Goal: Task Accomplishment & Management: Use online tool/utility

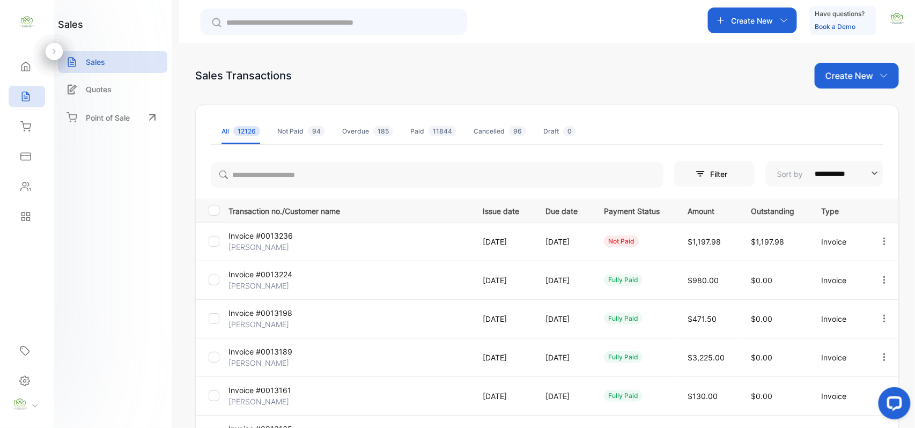
scroll to position [166, 0]
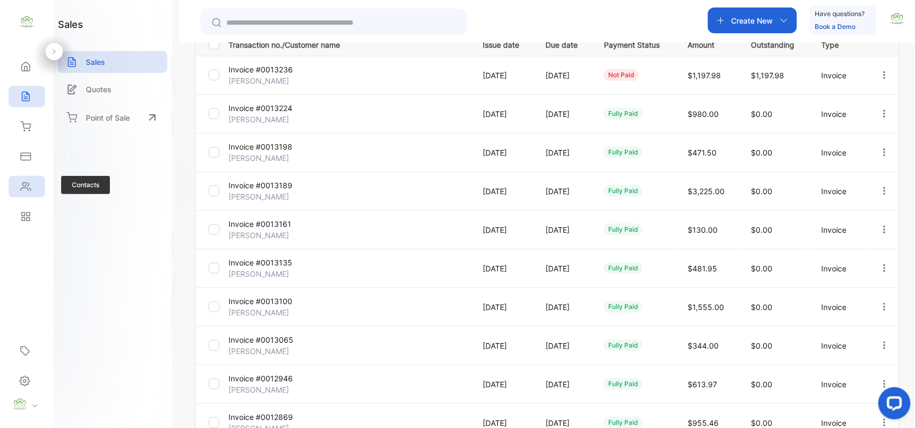
click at [28, 192] on div "Contacts" at bounding box center [27, 186] width 36 height 21
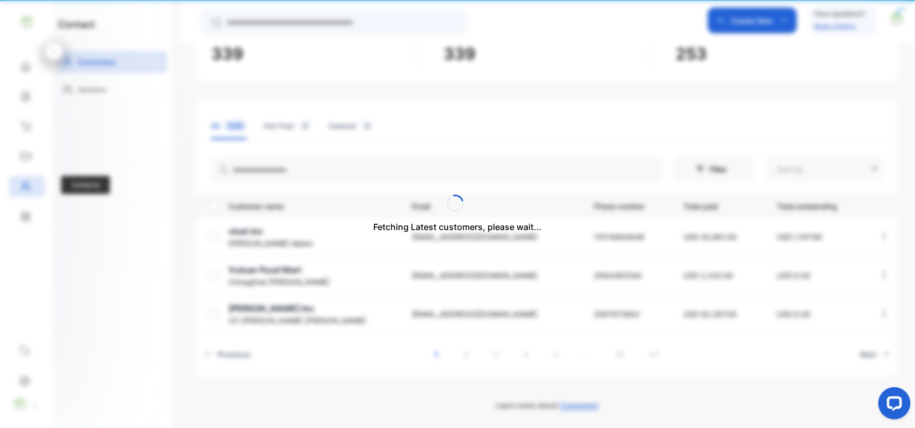
type input "**********"
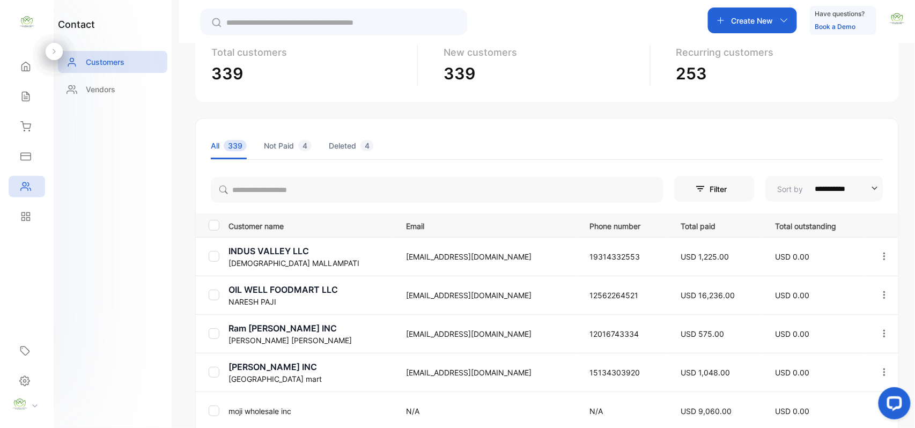
scroll to position [95, 0]
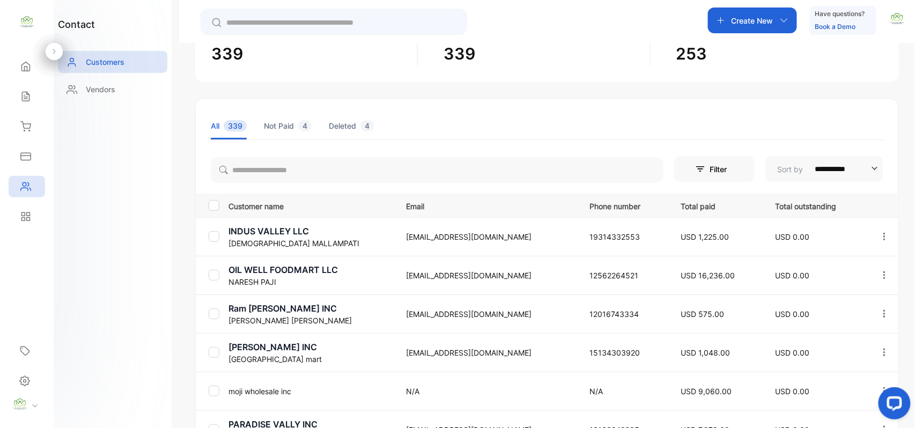
click at [417, 198] on th "Email" at bounding box center [485, 206] width 184 height 24
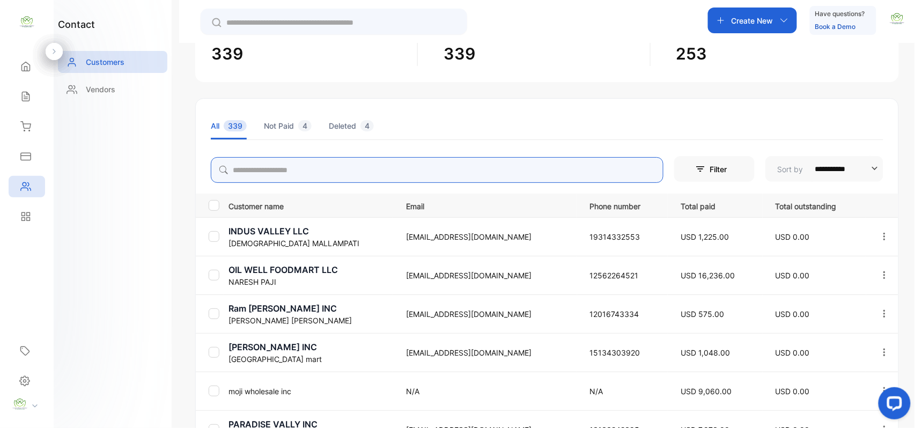
click at [440, 172] on input "search" at bounding box center [437, 170] width 453 height 26
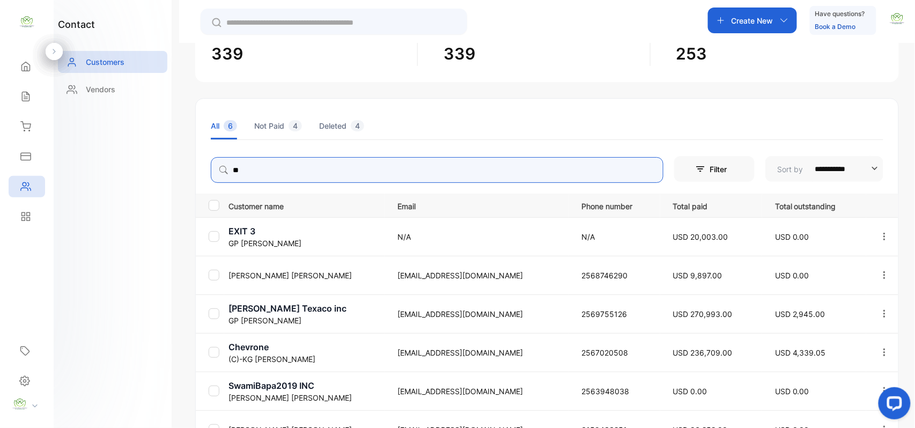
type input "**"
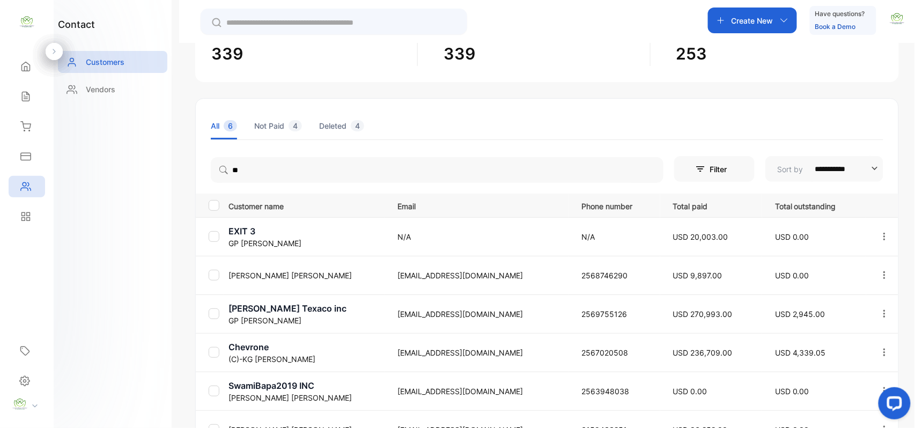
click at [123, 238] on div "contact Customers Vendors" at bounding box center [113, 214] width 118 height 428
click at [244, 313] on p "ryland Texaco inc" at bounding box center [307, 308] width 156 height 13
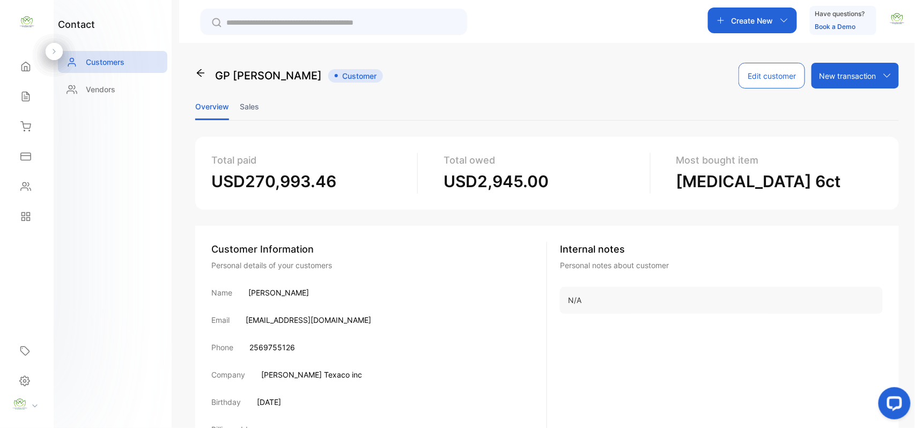
click at [252, 111] on li "Sales" at bounding box center [249, 106] width 19 height 27
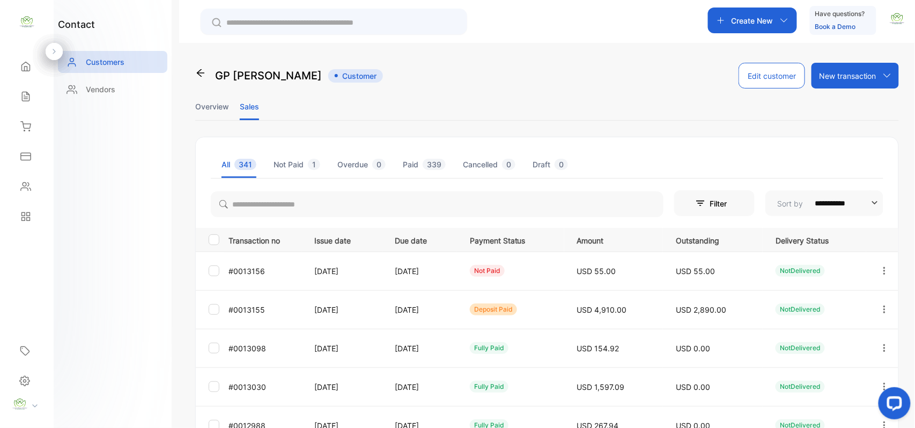
click at [883, 307] on icon "button" at bounding box center [885, 310] width 10 height 10
click at [886, 271] on icon "button" at bounding box center [885, 271] width 10 height 10
click at [882, 269] on icon "button" at bounding box center [885, 271] width 10 height 10
click at [847, 303] on div "View" at bounding box center [836, 303] width 121 height 21
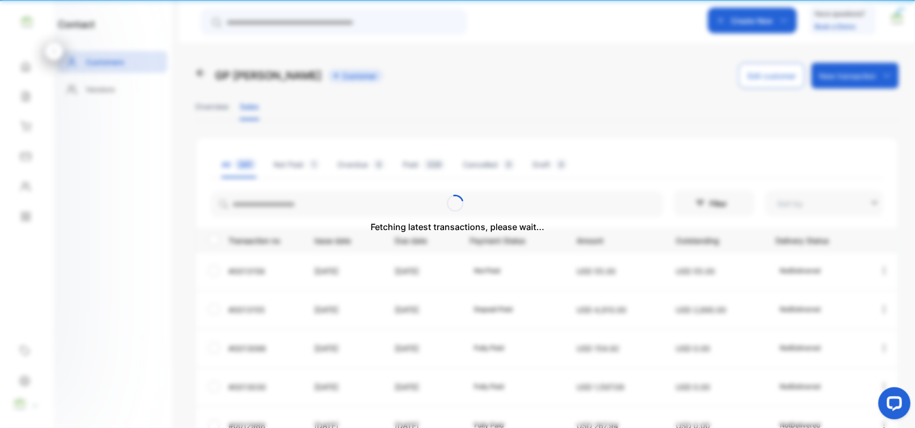
type input "**********"
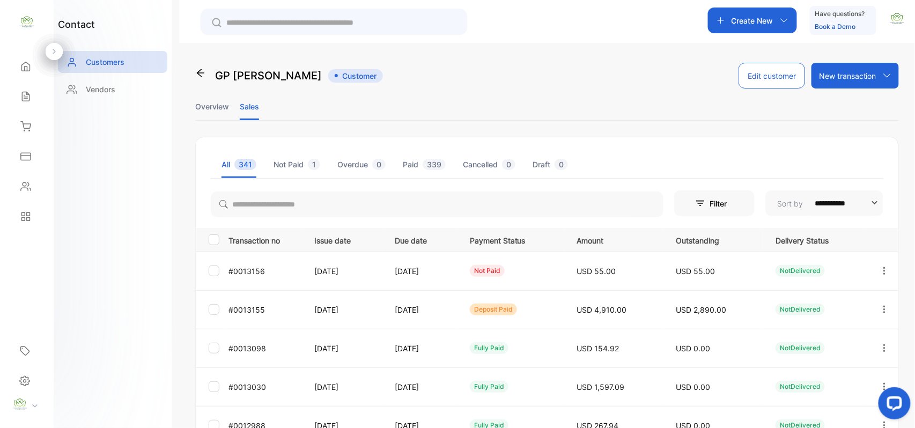
click at [883, 306] on icon "button" at bounding box center [885, 310] width 10 height 10
click at [832, 342] on div "View" at bounding box center [836, 342] width 121 height 21
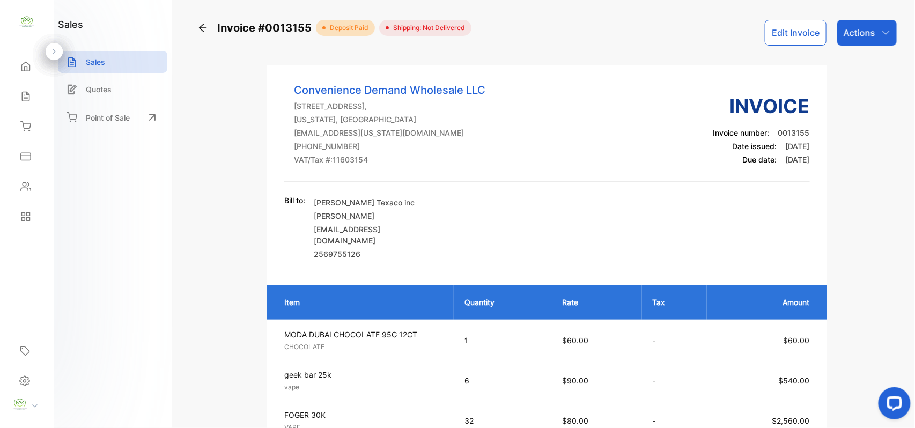
scroll to position [166, 0]
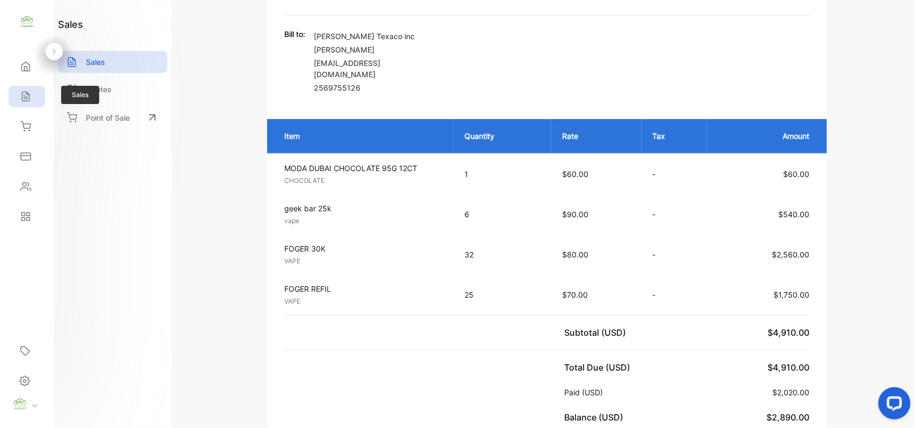
click at [32, 95] on div "Sales" at bounding box center [27, 96] width 36 height 21
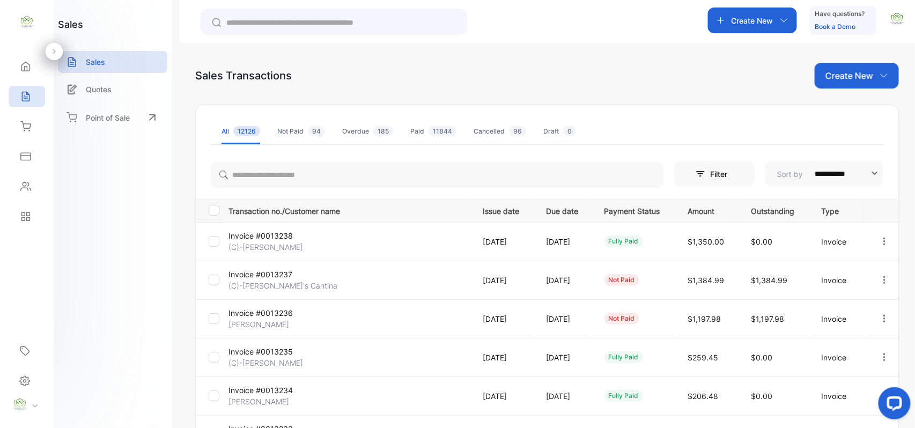
click at [848, 78] on p "Create New" at bounding box center [850, 75] width 48 height 13
click at [839, 112] on icon at bounding box center [838, 111] width 9 height 9
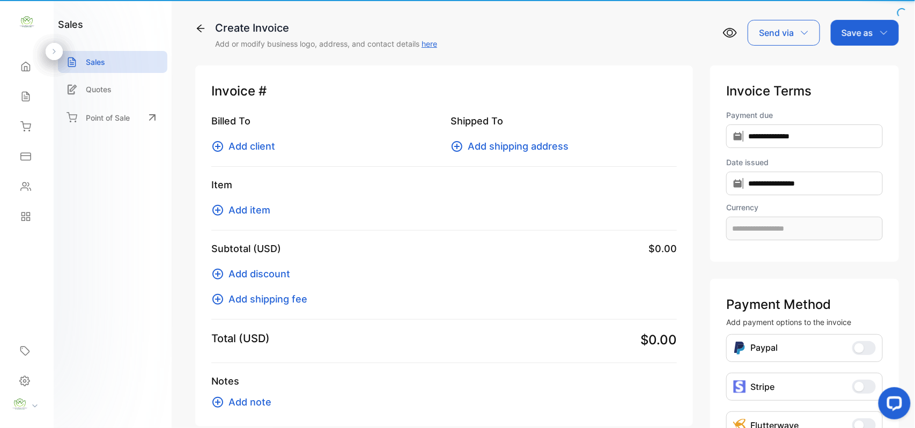
type input "**********"
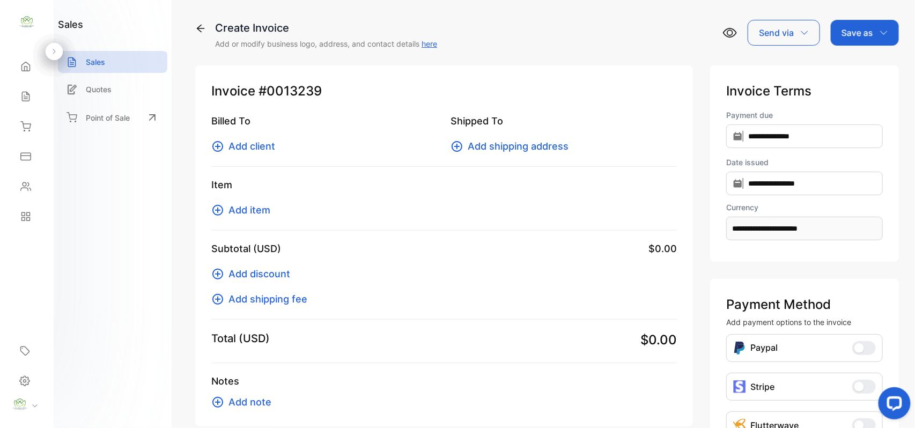
click at [256, 142] on span "Add client" at bounding box center [252, 146] width 47 height 14
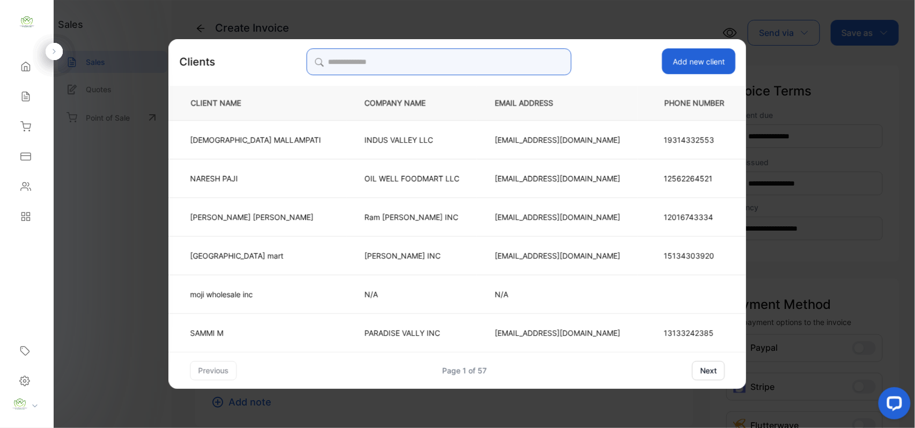
click at [506, 52] on input "search" at bounding box center [438, 61] width 265 height 27
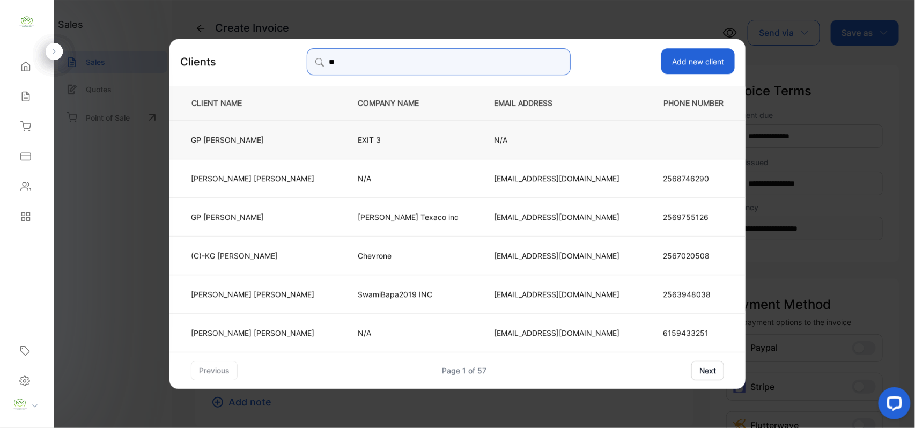
type input "**"
click at [298, 130] on td "GP PATEL" at bounding box center [255, 139] width 171 height 39
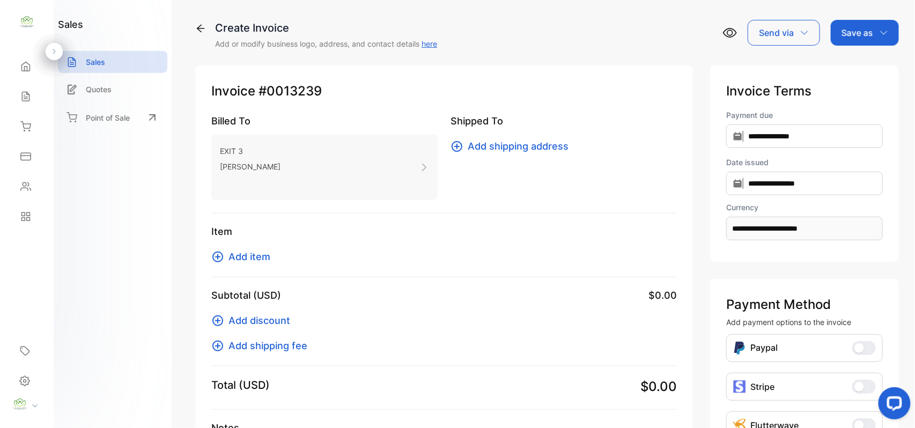
click at [254, 258] on span "Add item" at bounding box center [250, 256] width 42 height 14
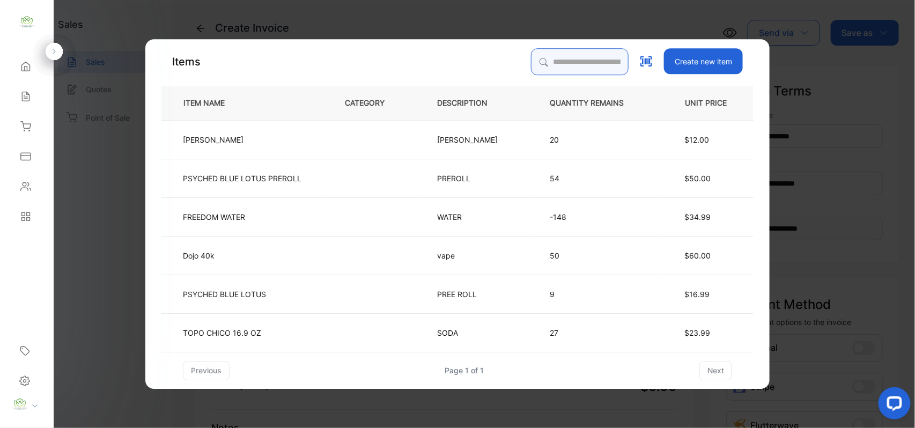
click at [577, 62] on input "search" at bounding box center [580, 61] width 98 height 27
click at [581, 67] on input "search" at bounding box center [580, 61] width 98 height 27
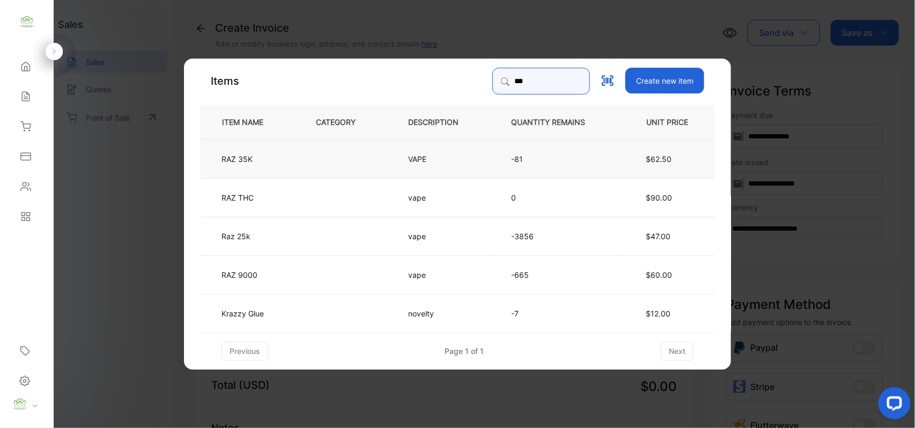
type input "***"
click at [378, 155] on td at bounding box center [344, 158] width 92 height 39
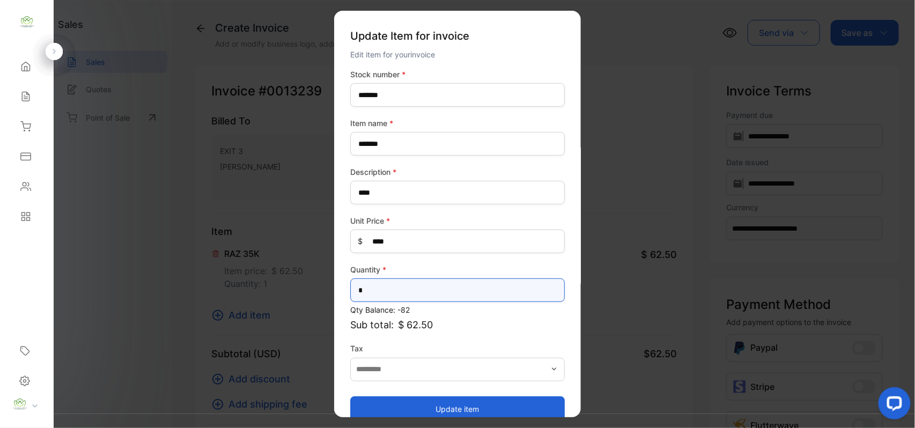
click at [421, 284] on input "*" at bounding box center [457, 290] width 215 height 24
type input "*"
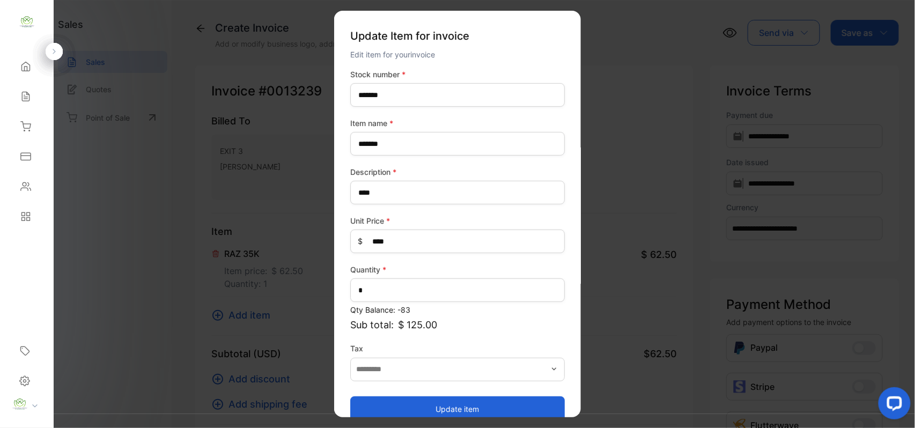
click at [410, 403] on button "Update item" at bounding box center [457, 409] width 215 height 26
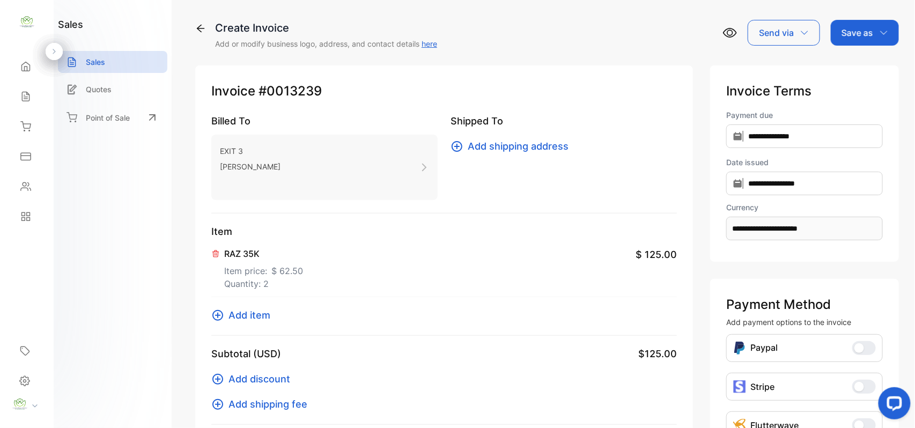
click at [237, 311] on span "Add item" at bounding box center [250, 315] width 42 height 14
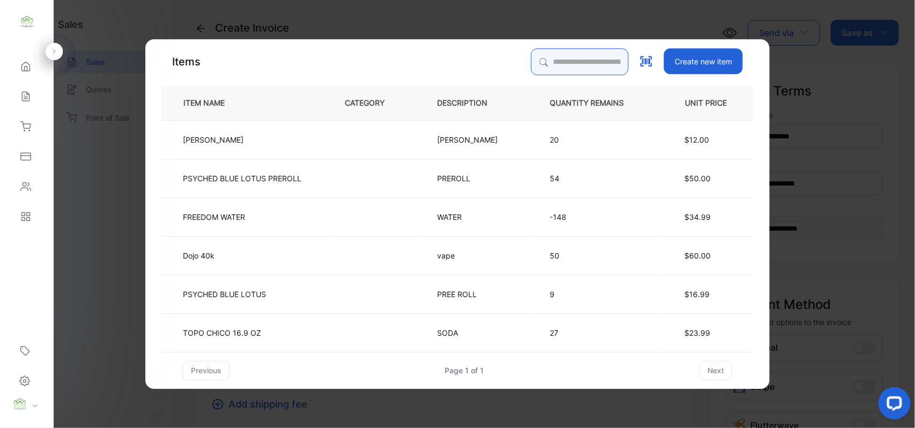
click at [584, 59] on input "search" at bounding box center [580, 61] width 98 height 27
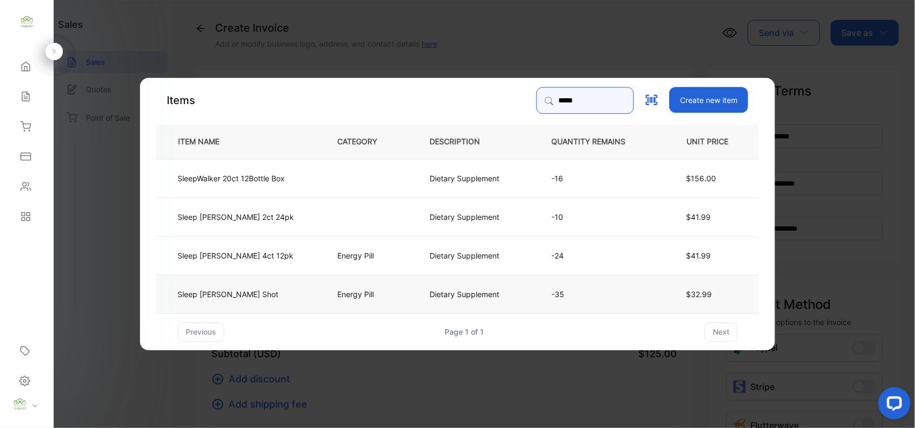
type input "*****"
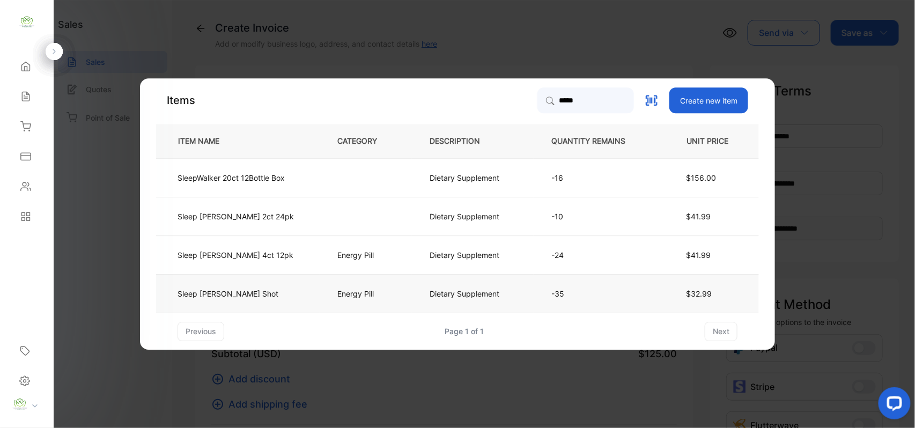
drag, startPoint x: 248, startPoint y: 289, endPoint x: 253, endPoint y: 295, distance: 8.4
click at [253, 295] on td "Sleep [PERSON_NAME] Shot" at bounding box center [238, 293] width 164 height 39
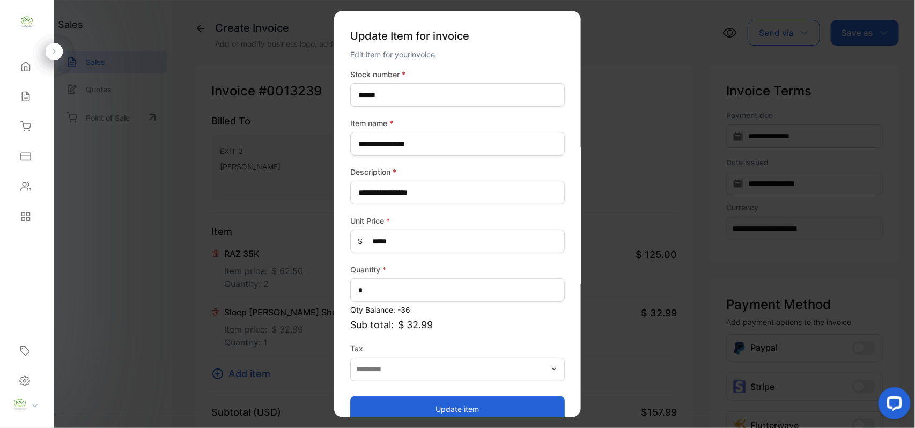
drag, startPoint x: 538, startPoint y: 404, endPoint x: 528, endPoint y: 396, distance: 12.2
click at [538, 405] on button "Update item" at bounding box center [457, 409] width 215 height 26
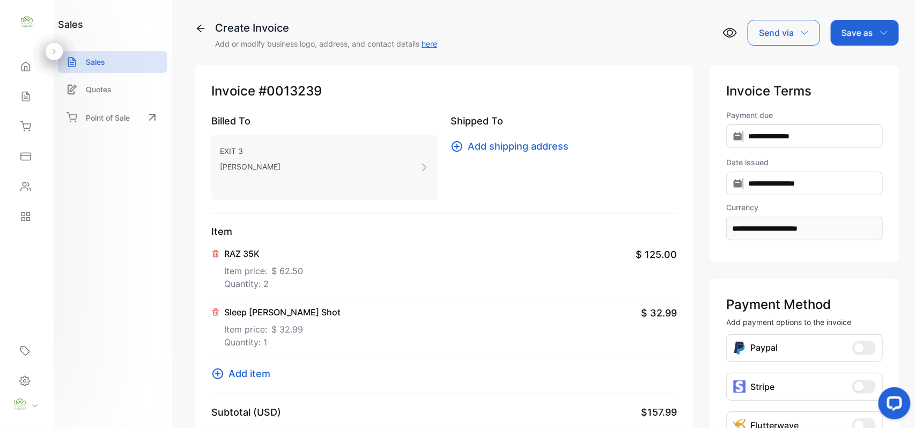
drag, startPoint x: 876, startPoint y: 24, endPoint x: 874, endPoint y: 33, distance: 9.3
click at [876, 27] on div "Save as" at bounding box center [865, 33] width 68 height 26
click at [870, 63] on div "Invoice" at bounding box center [863, 67] width 62 height 21
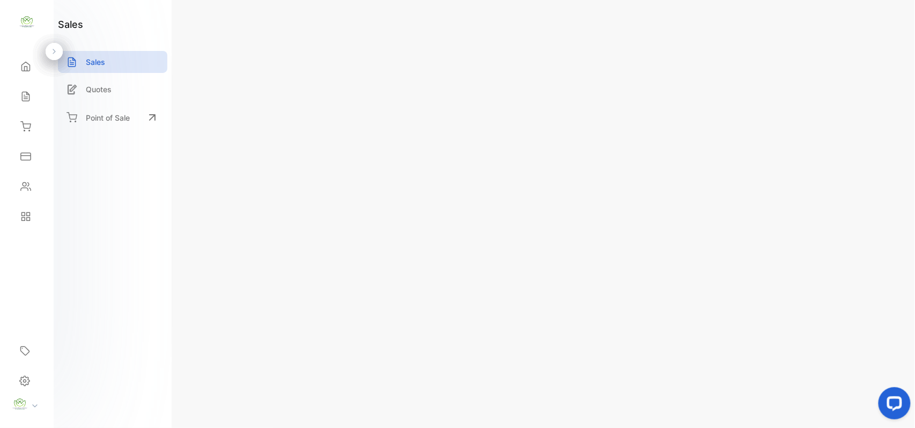
click at [863, 33] on p "Actions" at bounding box center [860, 32] width 32 height 13
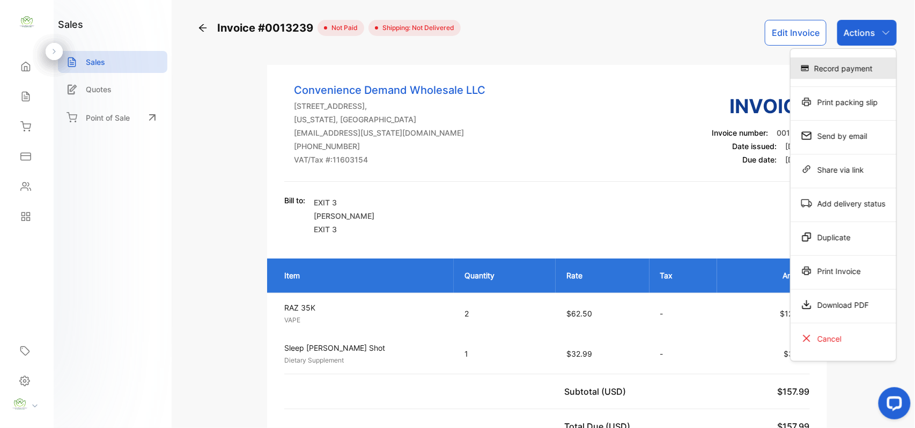
click at [837, 71] on div "Record payment" at bounding box center [844, 67] width 106 height 21
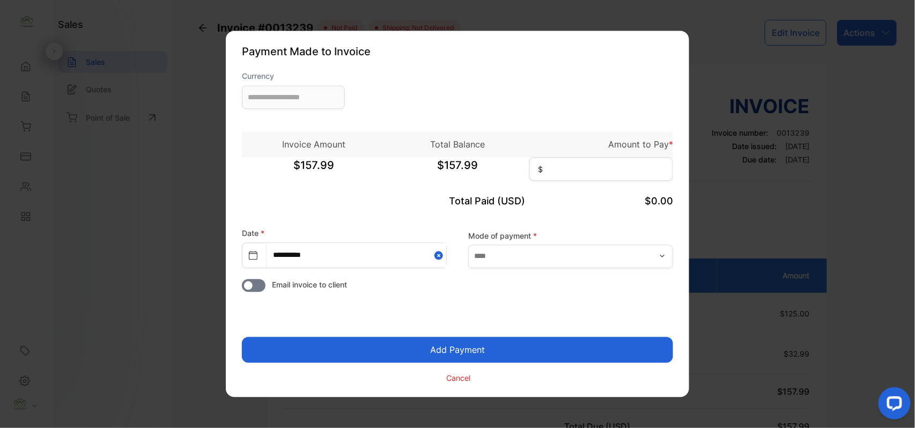
type input "**********"
click at [622, 159] on div "Invoice Amount Total Balance Amount to Pay * $157.99 $157.99 $" at bounding box center [457, 150] width 431 height 70
click at [631, 161] on input at bounding box center [602, 170] width 144 height 24
type input "******"
click at [242, 337] on button "Add Payment" at bounding box center [457, 350] width 431 height 26
